Goal: Feedback & Contribution: Submit feedback/report problem

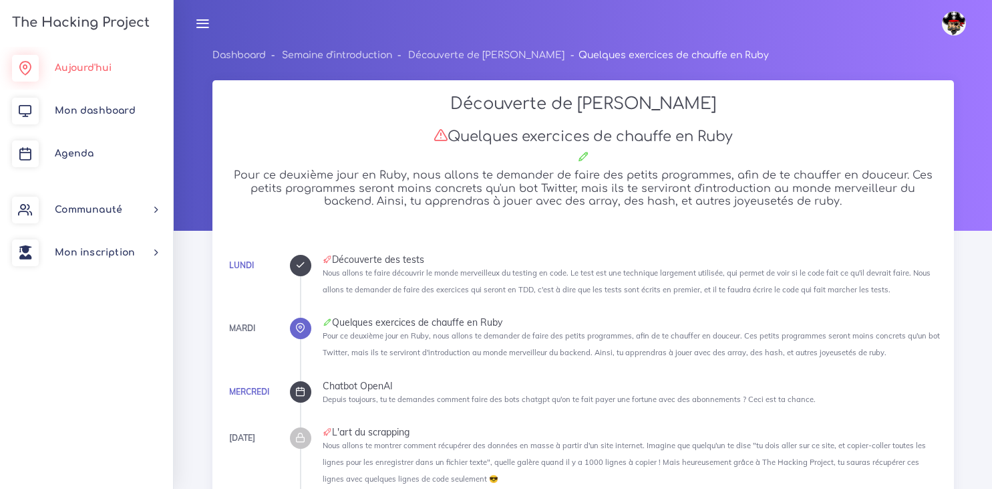
scroll to position [6464, 0]
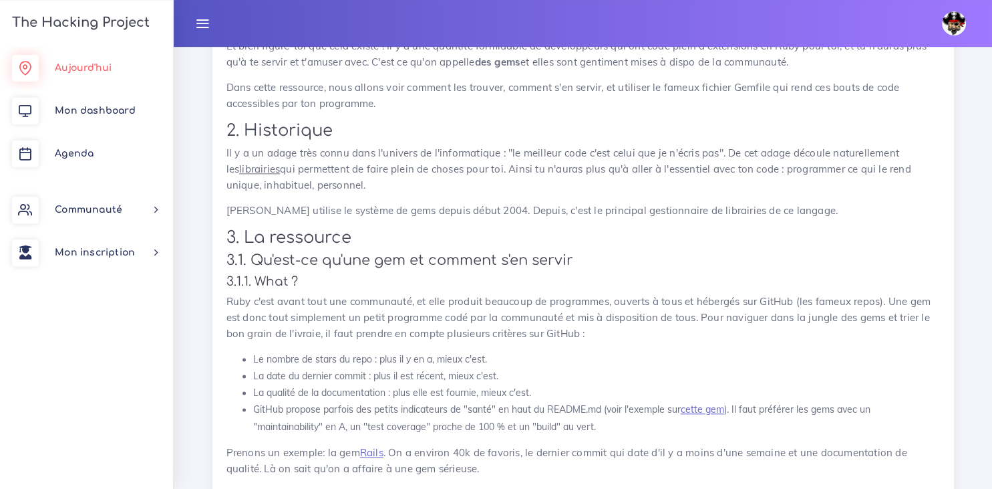
click at [73, 65] on span "Aujourd'hui" at bounding box center [83, 68] width 57 height 10
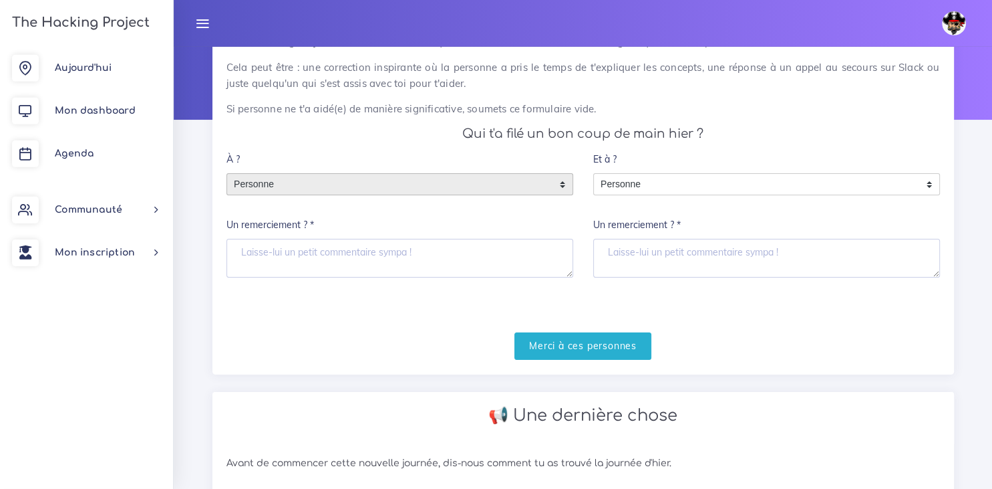
scroll to position [124, 0]
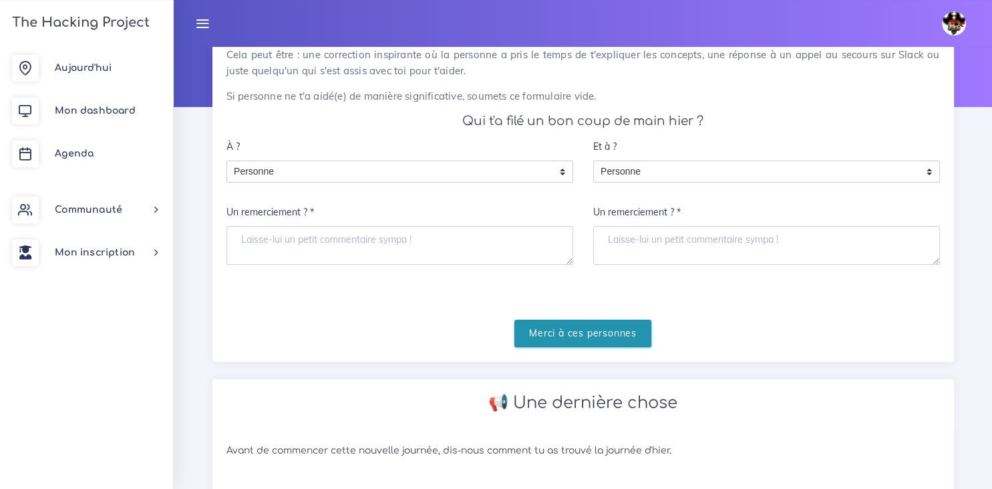
click at [575, 335] on input "Merci à ces personnes" at bounding box center [583, 332] width 137 height 27
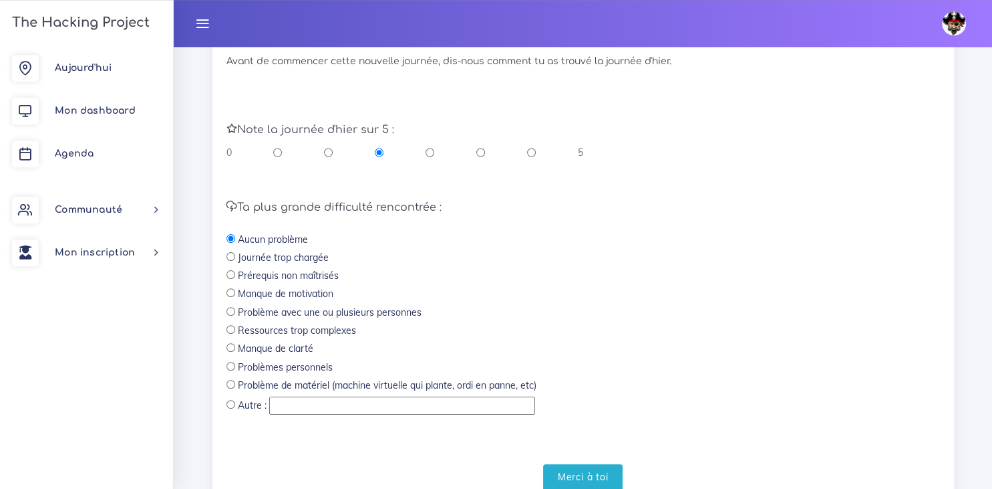
scroll to position [353, 0]
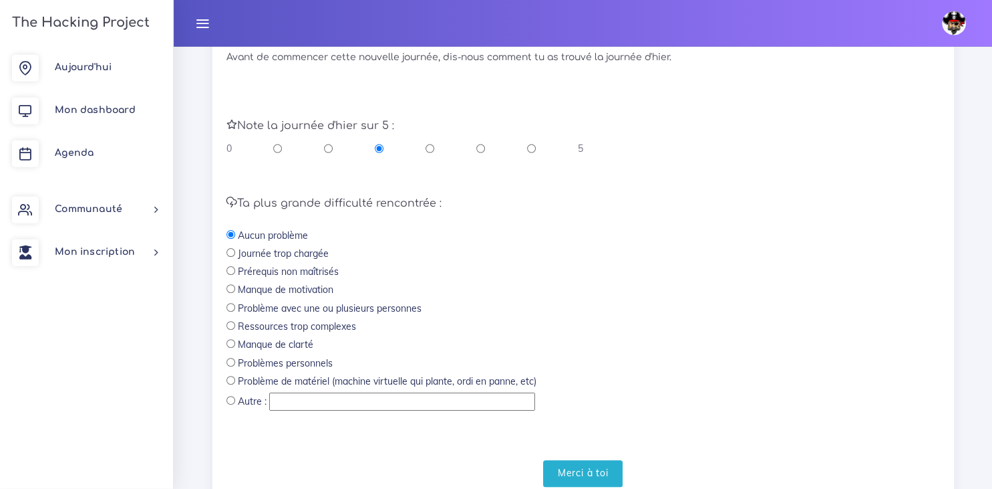
click at [231, 369] on div "Ta plus grande difficulté rencontrée : Aucun problème Journée trop chargée Prér…" at bounding box center [584, 304] width 714 height 215
click at [231, 365] on input "radio" at bounding box center [231, 362] width 9 height 9
radio input "true"
click at [559, 471] on input "Merci à toi" at bounding box center [583, 473] width 80 height 27
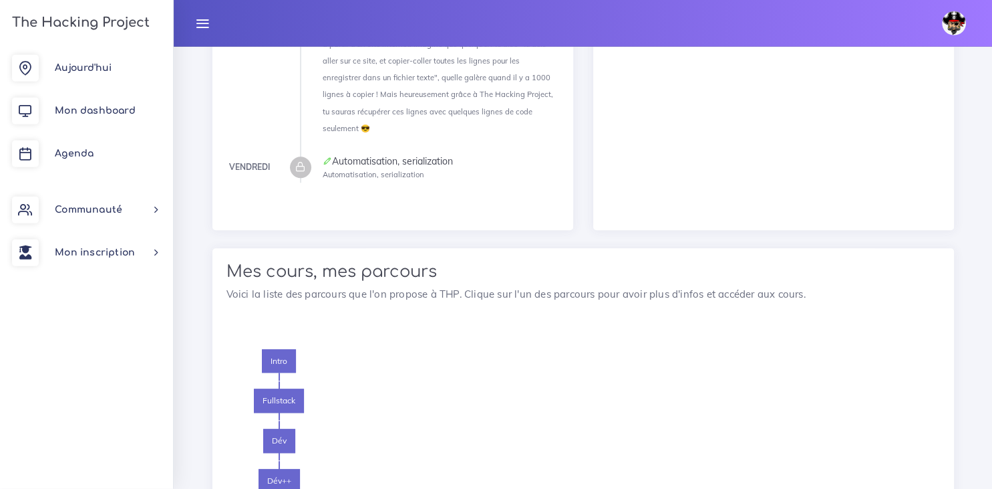
scroll to position [1221, 0]
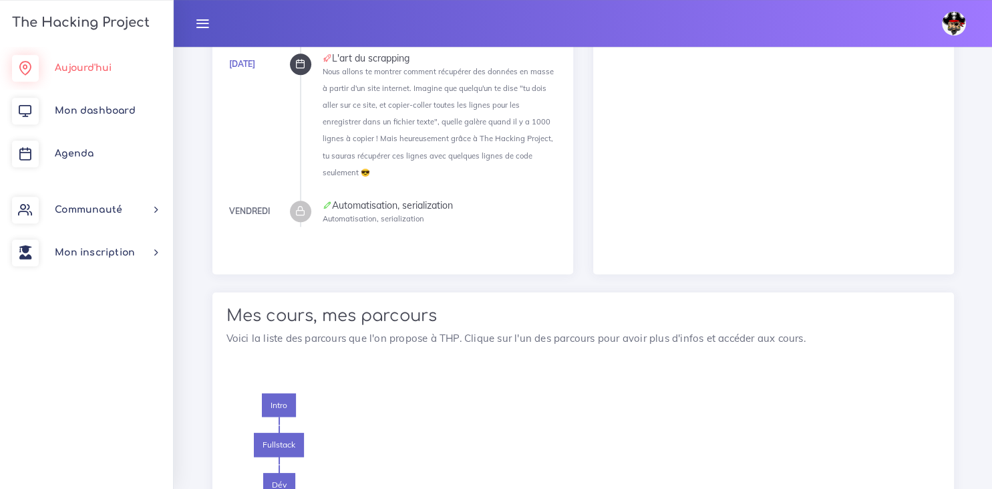
click at [84, 63] on span "Aujourd'hui" at bounding box center [83, 68] width 57 height 10
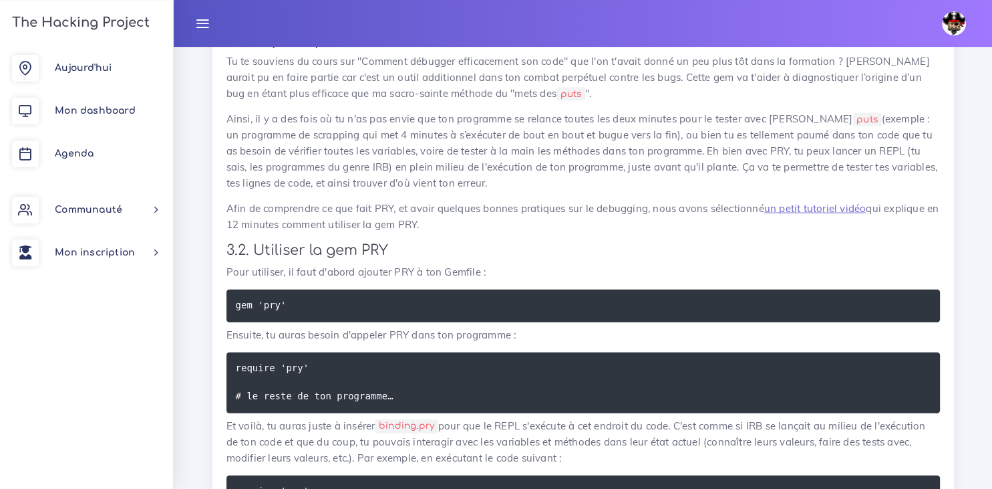
scroll to position [2912, 0]
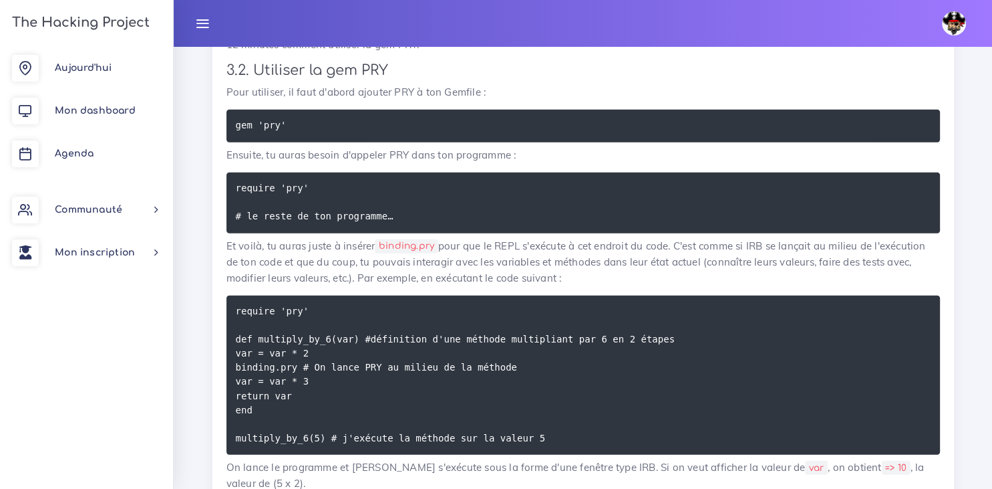
scroll to position [3092, 0]
